Goal: Navigation & Orientation: Find specific page/section

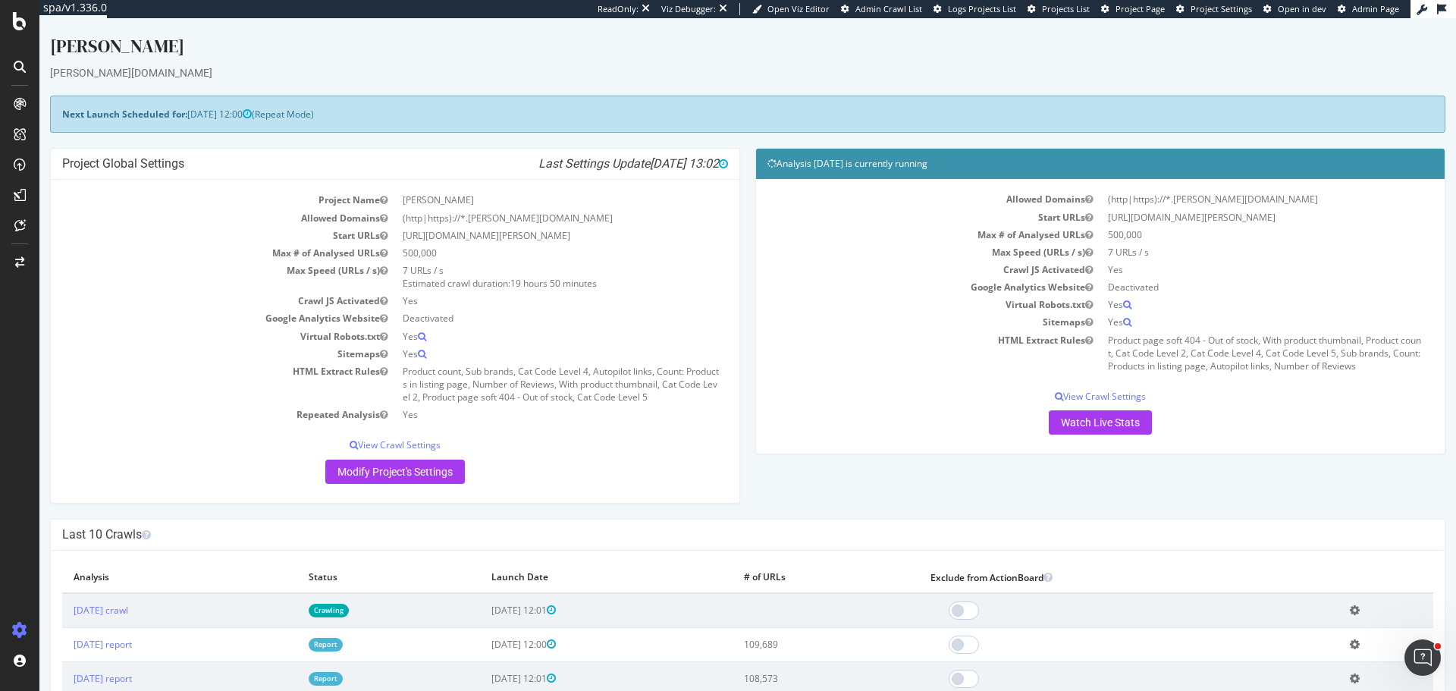
click at [872, 508] on div "Project Global Settings Last Settings Update 2025-08-18 13:02 Project Name Myer…" at bounding box center [747, 333] width 1411 height 370
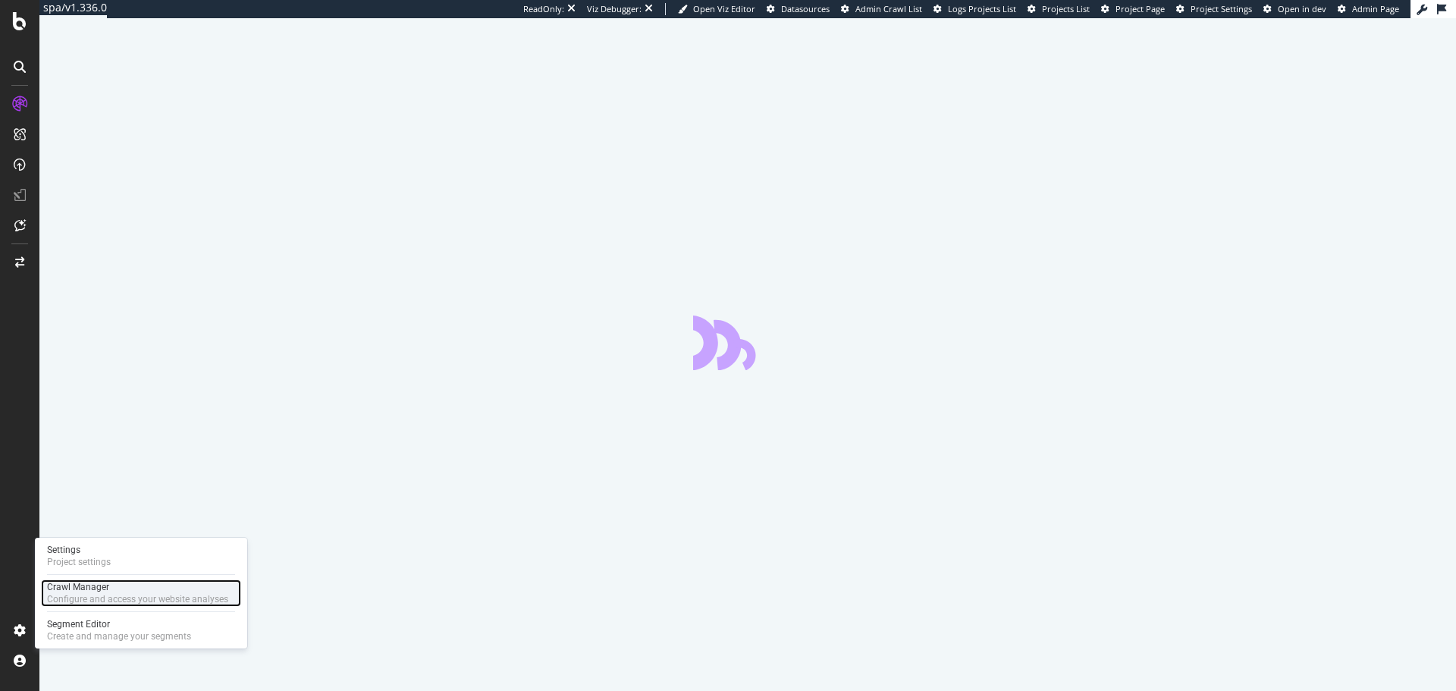
click at [107, 585] on div "Crawl Manager" at bounding box center [137, 587] width 181 height 12
